Goal: Transaction & Acquisition: Purchase product/service

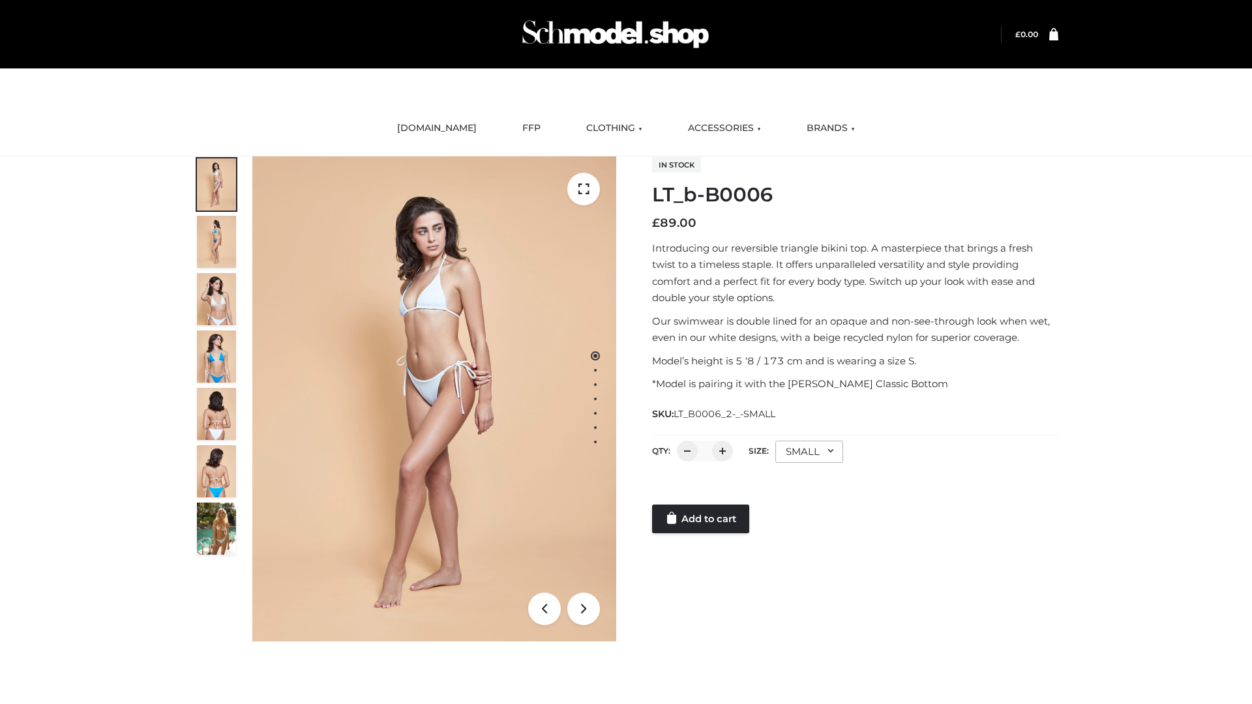
click at [701, 519] on link "Add to cart" at bounding box center [700, 519] width 97 height 29
